Goal: Transaction & Acquisition: Subscribe to service/newsletter

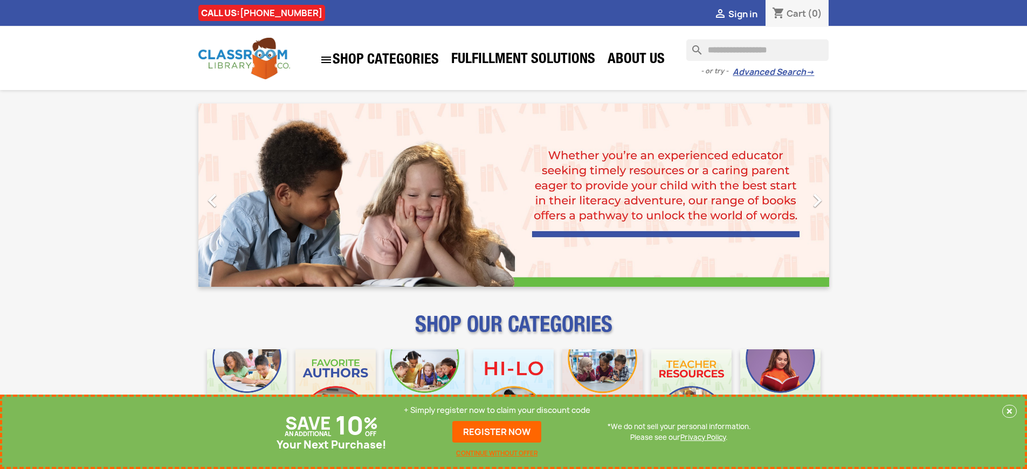
click at [497, 410] on p "+ Simply register now to claim your discount code" at bounding box center [497, 410] width 187 height 11
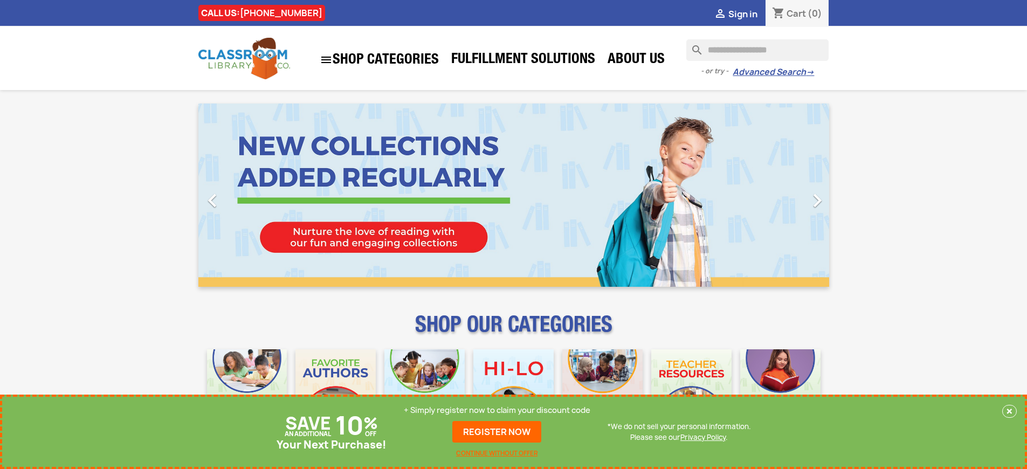
click at [497, 410] on p "+ Simply register now to claim your discount code" at bounding box center [497, 410] width 187 height 11
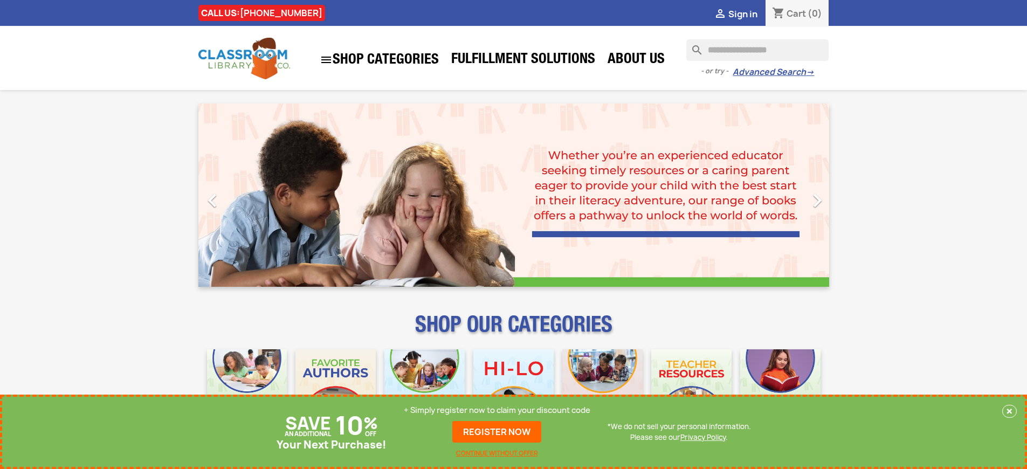
click at [497, 410] on p "+ Simply register now to claim your discount code" at bounding box center [497, 410] width 187 height 11
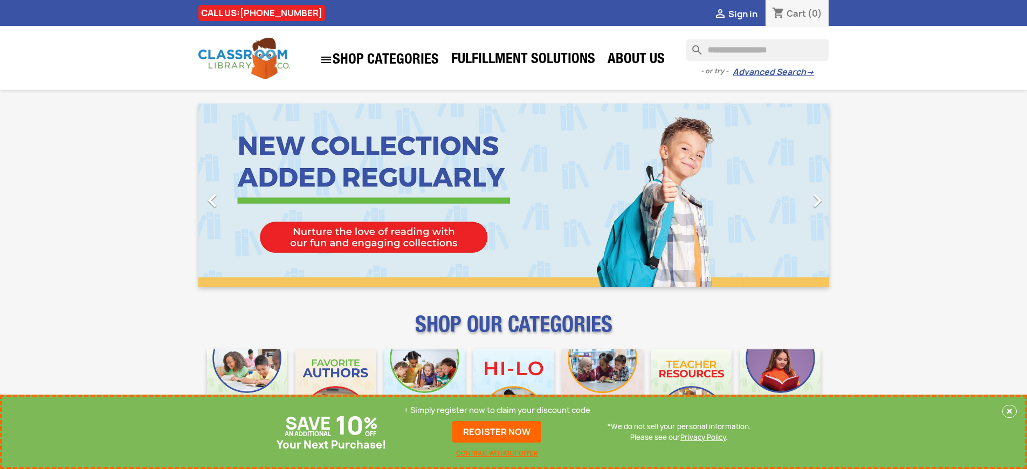
click at [497, 410] on p "+ Simply register now to claim your discount code" at bounding box center [497, 410] width 187 height 11
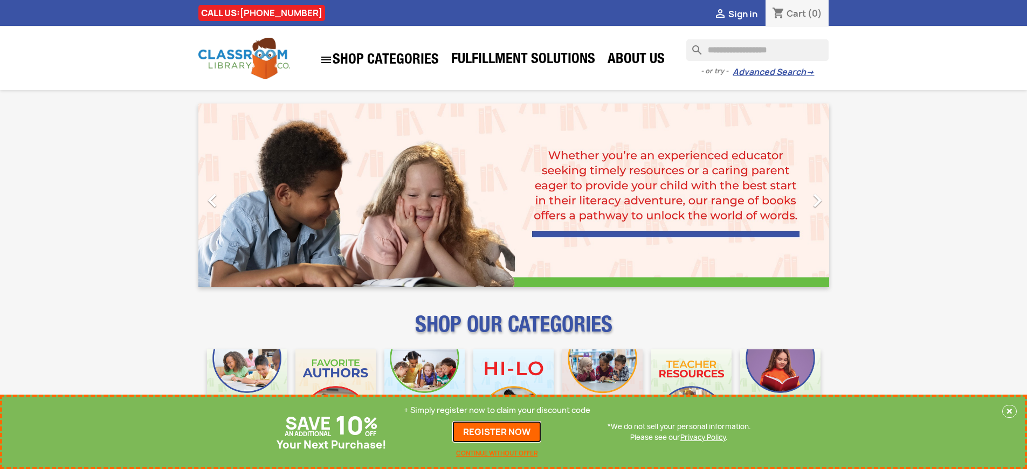
click at [497, 432] on link "REGISTER NOW" at bounding box center [496, 432] width 89 height 22
click at [497, 410] on p "+ Simply register now to claim your discount code" at bounding box center [497, 410] width 187 height 11
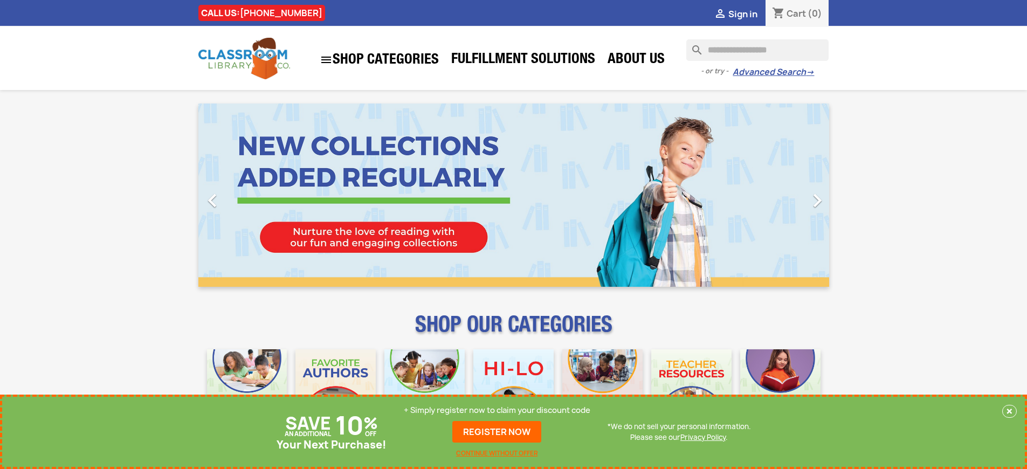
click at [497, 410] on p "+ Simply register now to claim your discount code" at bounding box center [497, 410] width 187 height 11
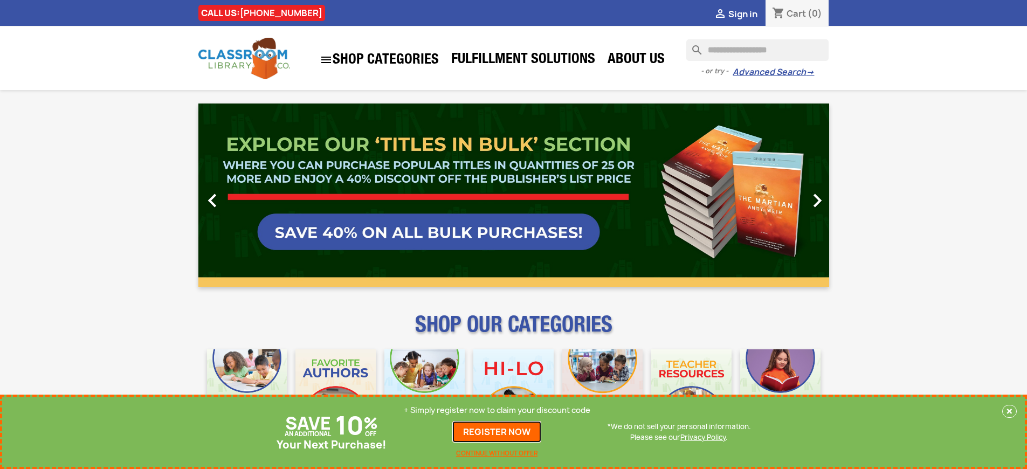
click at [497, 432] on link "REGISTER NOW" at bounding box center [496, 432] width 89 height 22
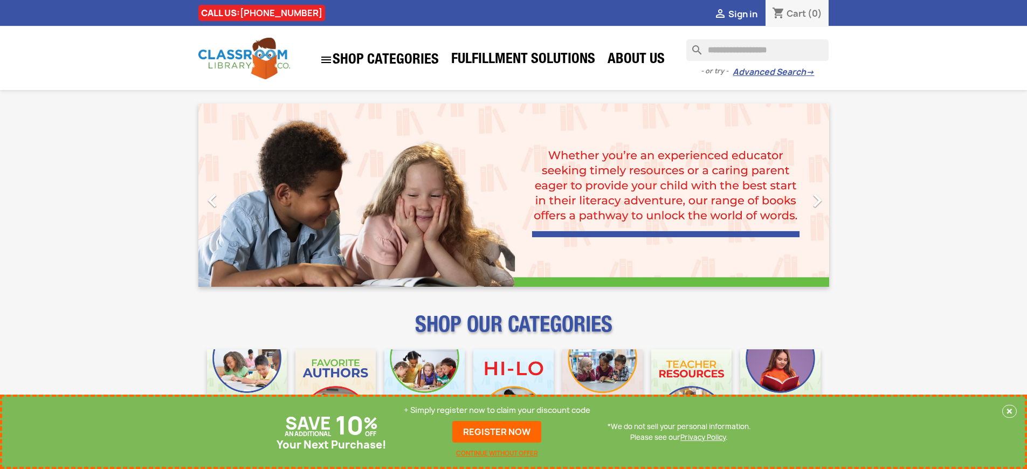
click at [497, 410] on p "+ Simply register now to claim your discount code" at bounding box center [497, 410] width 187 height 11
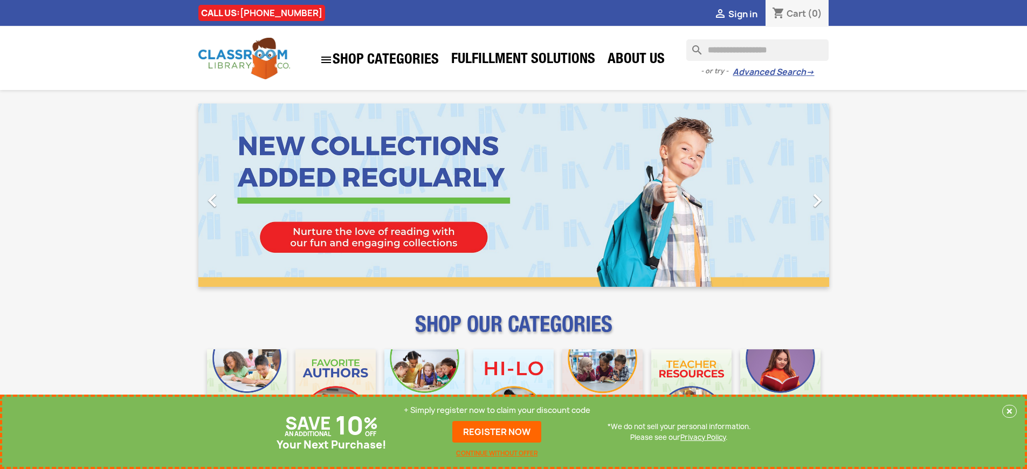
click at [497, 410] on p "+ Simply register now to claim your discount code" at bounding box center [497, 410] width 187 height 11
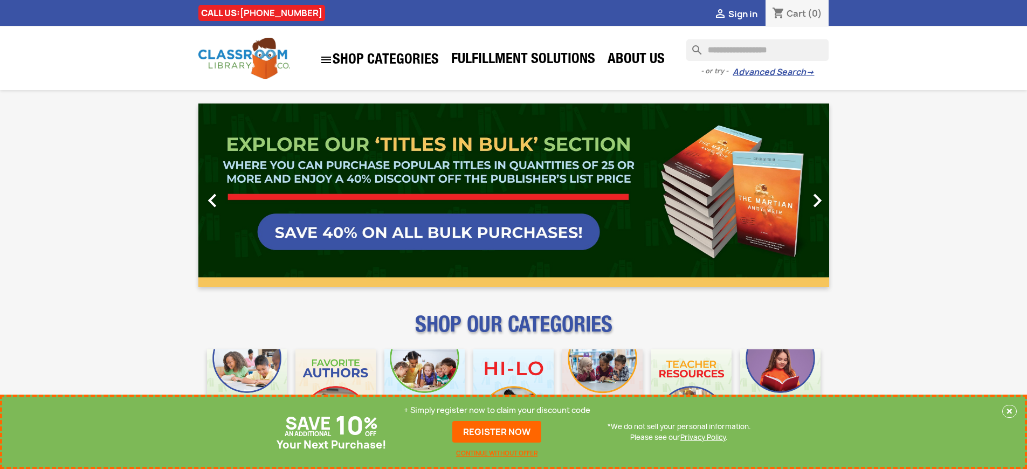
click at [497, 410] on p "+ Simply register now to claim your discount code" at bounding box center [497, 410] width 187 height 11
click at [497, 432] on link "REGISTER NOW" at bounding box center [496, 432] width 89 height 22
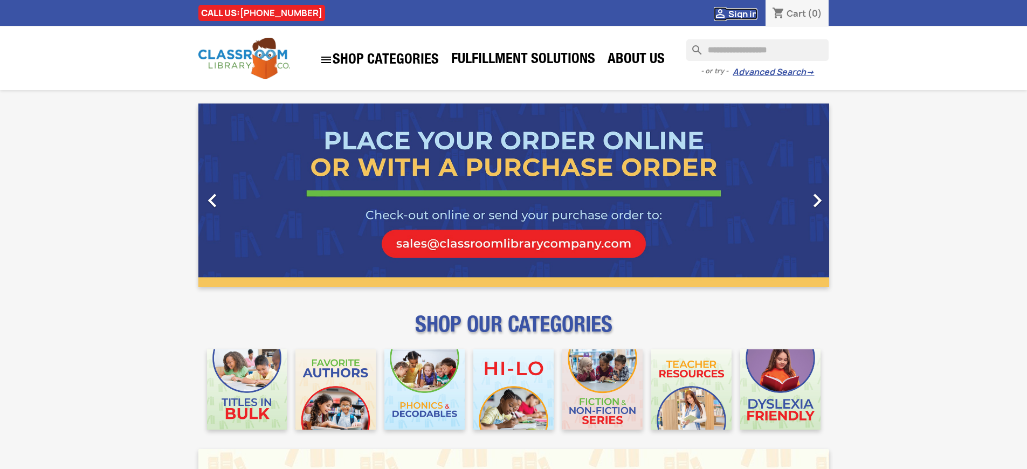
click at [742, 13] on span "Sign in" at bounding box center [742, 14] width 29 height 12
